Goal: Task Accomplishment & Management: Manage account settings

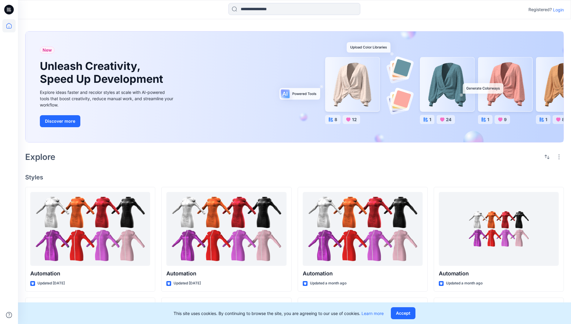
click at [557, 10] on p "Login" at bounding box center [558, 10] width 11 height 6
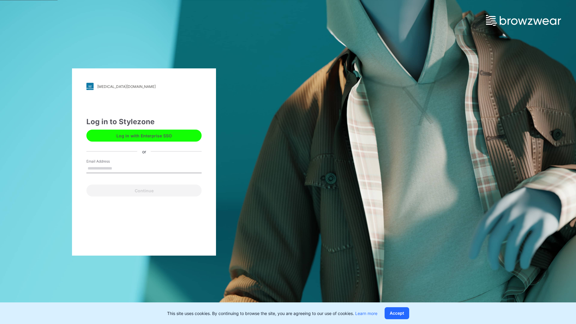
click at [118, 168] on input "Email Address" at bounding box center [143, 168] width 115 height 9
type input "**********"
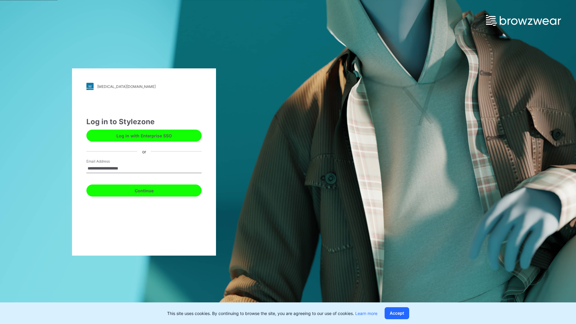
click at [151, 190] on button "Continue" at bounding box center [143, 190] width 115 height 12
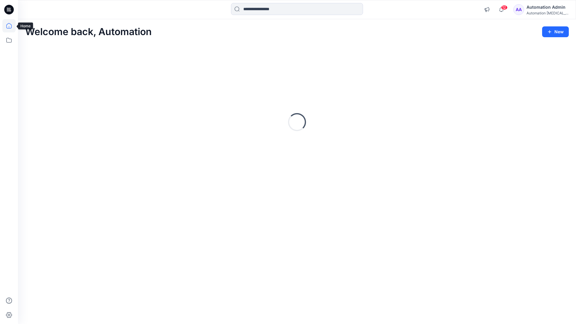
click at [11, 26] on icon at bounding box center [8, 25] width 5 height 5
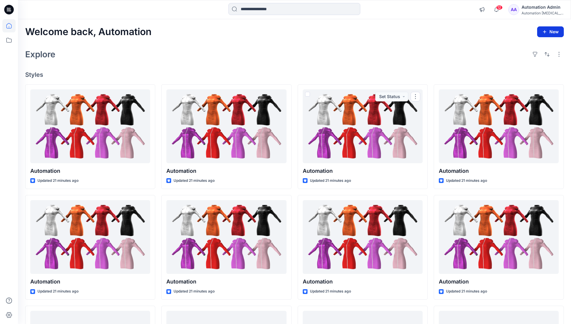
click at [552, 31] on button "New" at bounding box center [551, 31] width 27 height 11
click at [539, 68] on p "New Collection" at bounding box center [536, 69] width 29 height 7
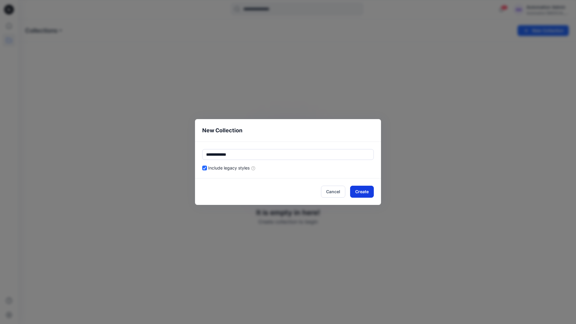
type input "**********"
click at [367, 190] on button "Create" at bounding box center [362, 192] width 24 height 12
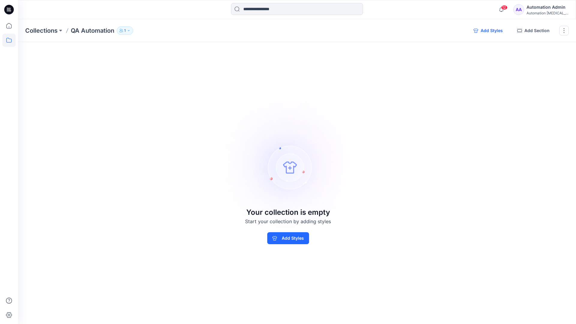
click at [490, 31] on button "Add Styles" at bounding box center [488, 31] width 39 height 10
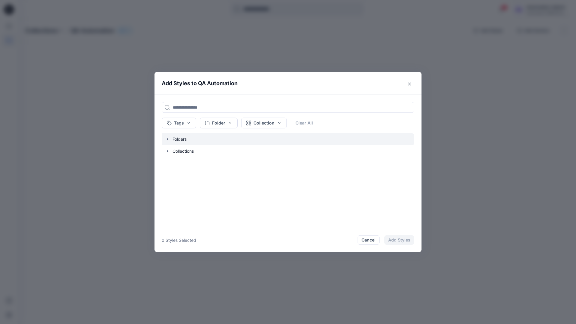
click at [167, 139] on icon "button" at bounding box center [167, 139] width 1 height 2
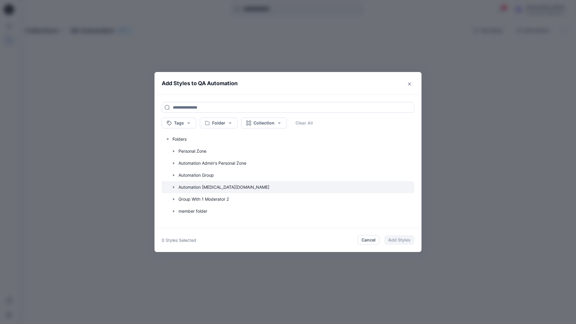
click at [173, 186] on icon "button" at bounding box center [173, 187] width 1 height 2
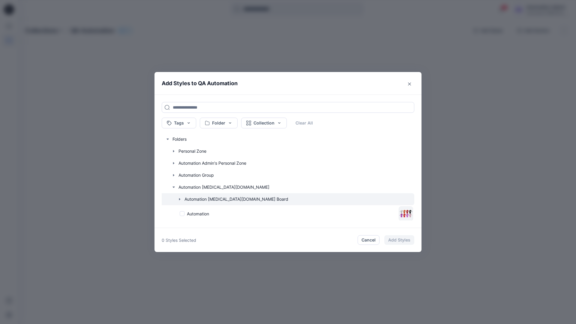
click at [180, 199] on icon "button" at bounding box center [179, 199] width 1 height 2
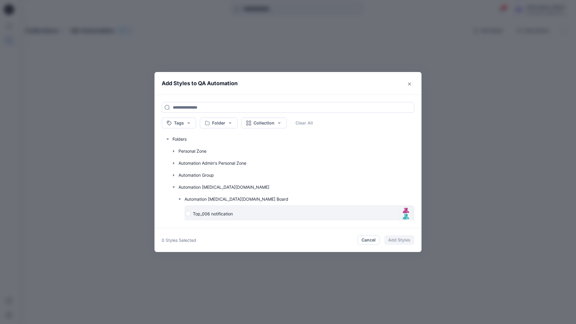
click at [189, 214] on div "Top_006 notification" at bounding box center [291, 214] width 211 height 6
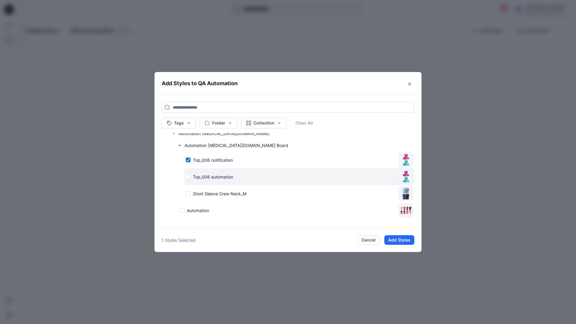
click at [188, 177] on div "Top_006 automation" at bounding box center [291, 177] width 211 height 6
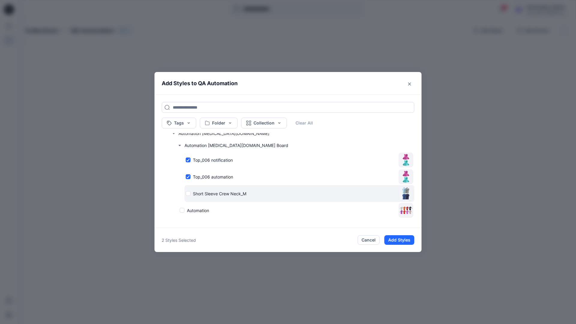
click at [189, 193] on div "Short Sleeve Crew Neck_M" at bounding box center [291, 193] width 211 height 6
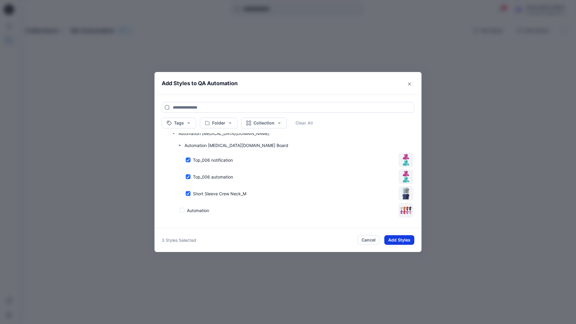
click at [401, 241] on button "Add Styles" at bounding box center [399, 240] width 30 height 10
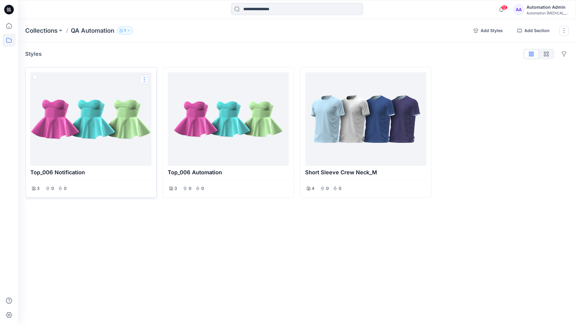
click at [145, 80] on button "Options" at bounding box center [144, 80] width 10 height 10
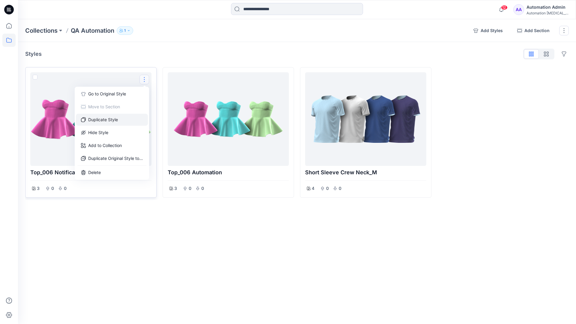
click at [112, 119] on button "Duplicate Style" at bounding box center [112, 120] width 72 height 12
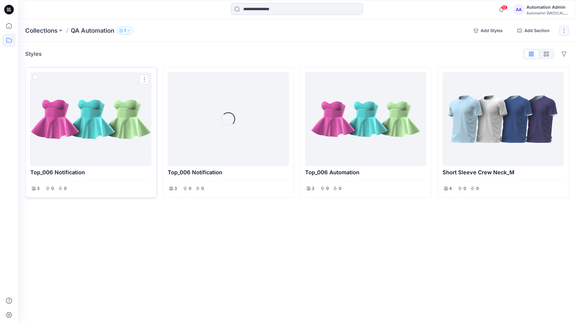
click at [564, 32] on button "button" at bounding box center [564, 31] width 10 height 10
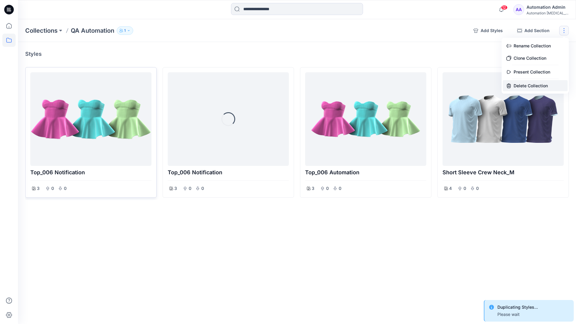
click at [529, 83] on button "Delete Collection" at bounding box center [535, 85] width 65 height 11
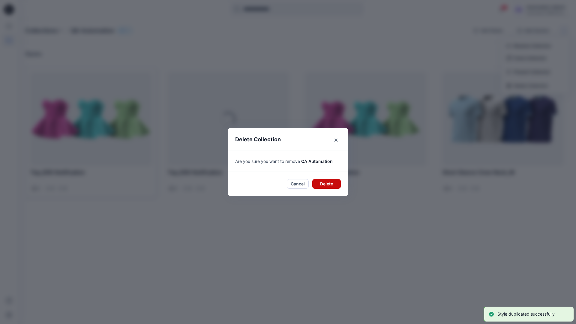
click at [328, 183] on button "Delete" at bounding box center [326, 184] width 28 height 10
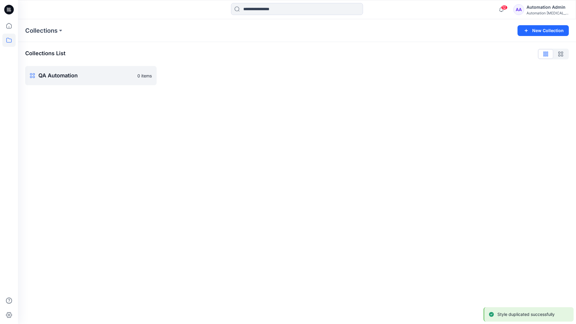
click at [542, 7] on div "Automation Admin" at bounding box center [547, 7] width 42 height 7
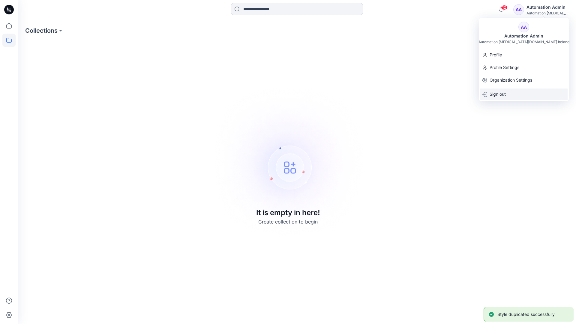
click at [506, 94] on p "Sign out" at bounding box center [498, 93] width 16 height 11
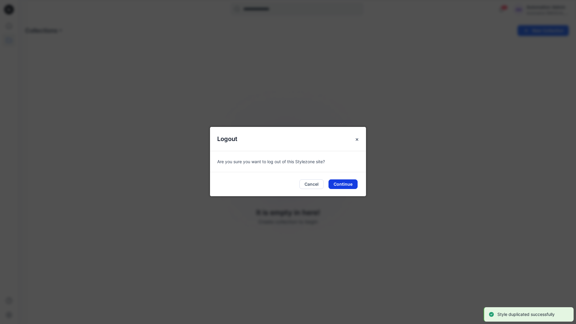
click at [345, 184] on button "Continue" at bounding box center [342, 184] width 29 height 10
